Goal: Go to known website: Go to known website

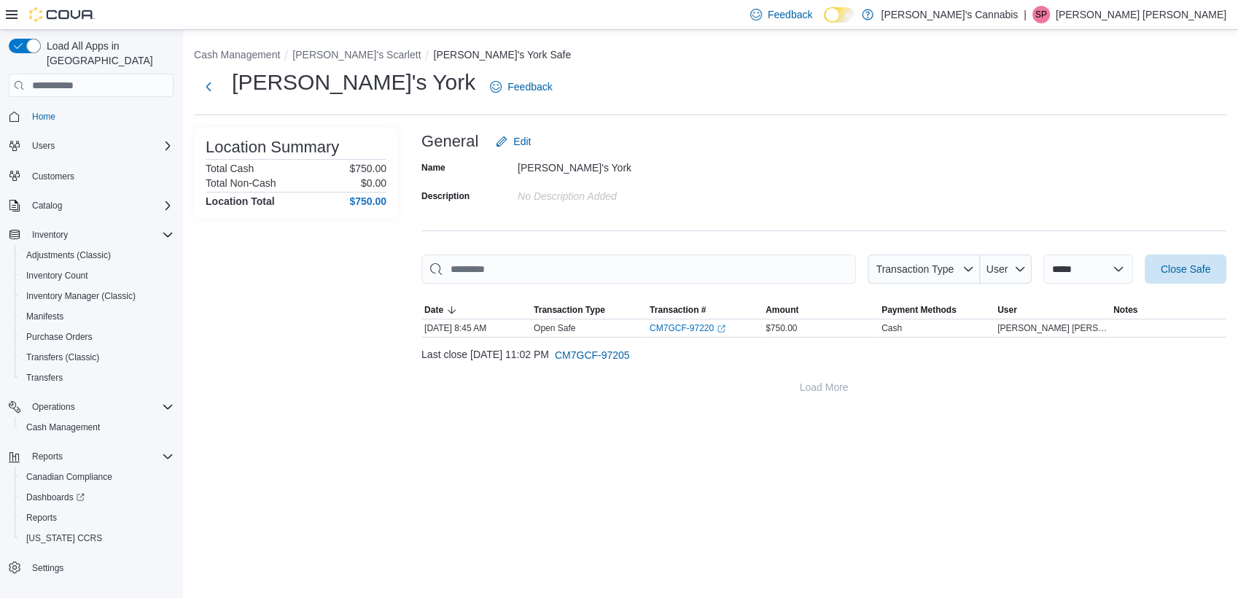
click at [38, 112] on button "Home" at bounding box center [91, 116] width 176 height 21
